Goal: Share content

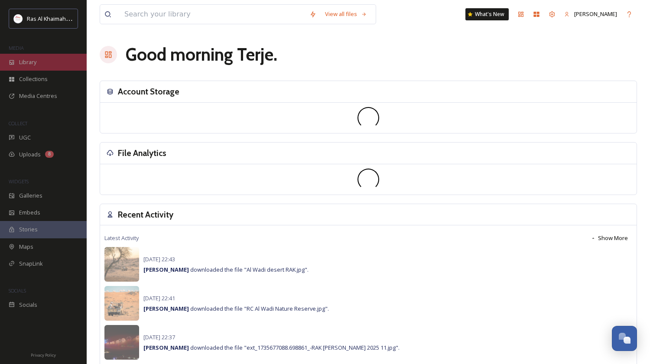
click at [31, 60] on span "Library" at bounding box center [27, 62] width 17 height 8
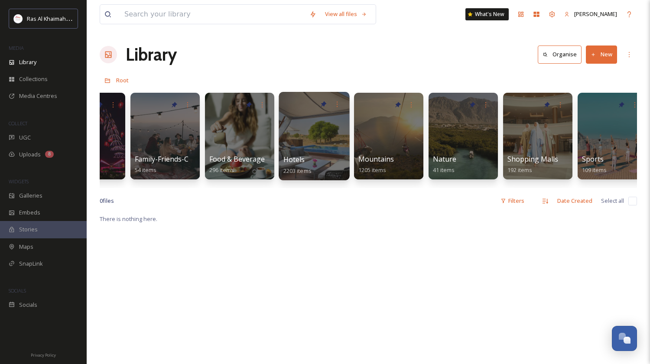
scroll to position [0, 346]
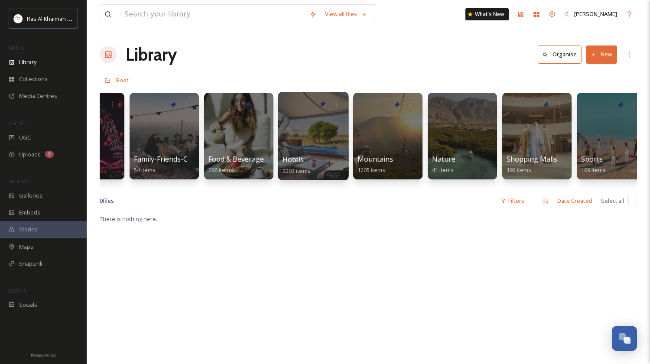
click at [318, 129] on div at bounding box center [313, 136] width 71 height 88
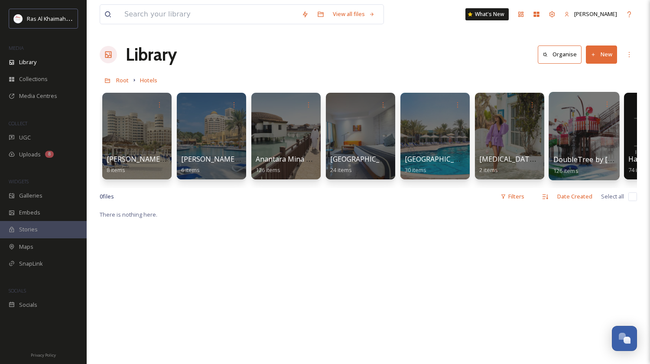
click at [580, 119] on div at bounding box center [584, 136] width 71 height 88
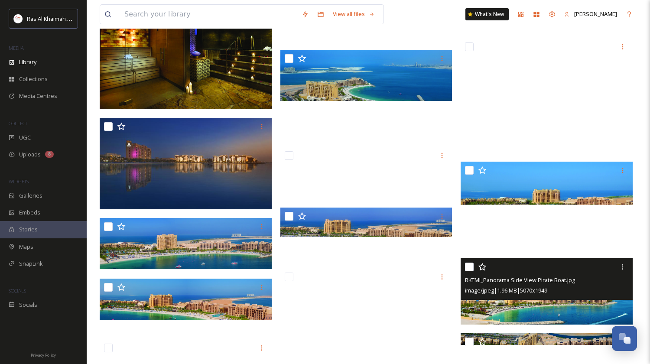
scroll to position [4717, 0]
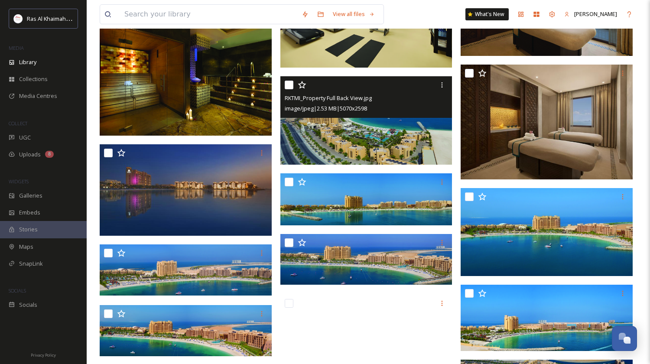
click at [392, 141] on img at bounding box center [367, 120] width 172 height 88
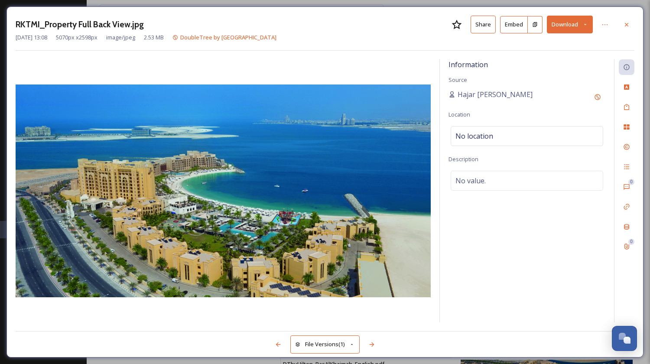
click at [479, 27] on button "Share" at bounding box center [483, 25] width 25 height 18
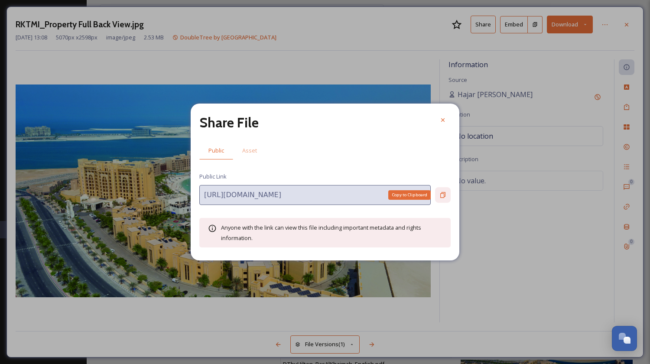
click at [444, 194] on icon at bounding box center [443, 196] width 5 height 6
